Goal: Task Accomplishment & Management: Complete application form

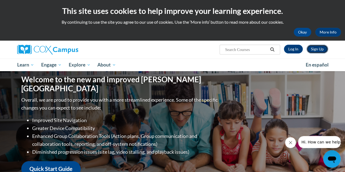
click at [315, 49] on link "Sign Up" at bounding box center [317, 49] width 22 height 9
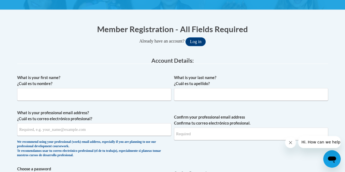
scroll to position [93, 0]
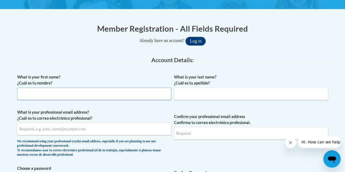
click at [126, 98] on input "What is your first name? ¿Cuál es tu nombre?" at bounding box center [94, 93] width 154 height 13
type input "c"
type input "Christina"
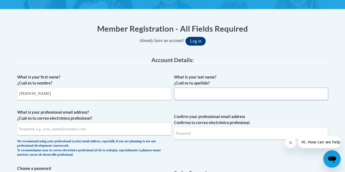
click at [212, 93] on input "What is your last name? ¿Cuál es tu apellido?" at bounding box center [251, 93] width 154 height 13
type input "Williams"
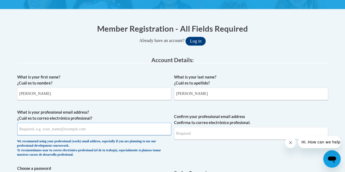
click at [113, 132] on input "What is your professional email address? ¿Cuál es tu correo electrónico profesi…" at bounding box center [94, 129] width 154 height 13
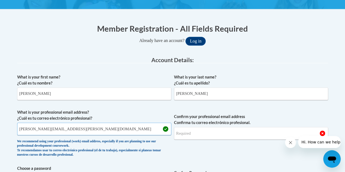
type input "christina.williams@cobbk12.org"
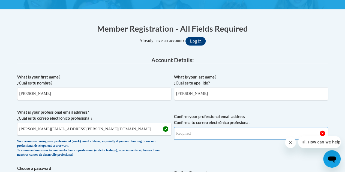
click at [227, 133] on input "Confirm your professional email address Confirma tu correo electrónico profesio…" at bounding box center [251, 133] width 154 height 13
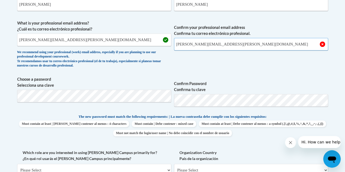
scroll to position [183, 0]
type input "christina.williams@cobbk12.org"
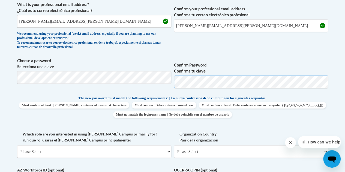
scroll to position [201, 0]
click at [15, 77] on div "Member Registration - All Fields Required Already have an account? Log in Prefe…" at bounding box center [172, 125] width 319 height 430
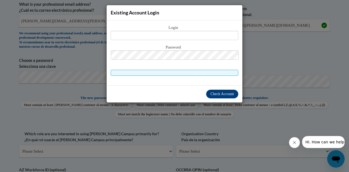
click at [248, 65] on div "Existing Account Login Login Password" at bounding box center [174, 86] width 349 height 172
